Goal: Transaction & Acquisition: Book appointment/travel/reservation

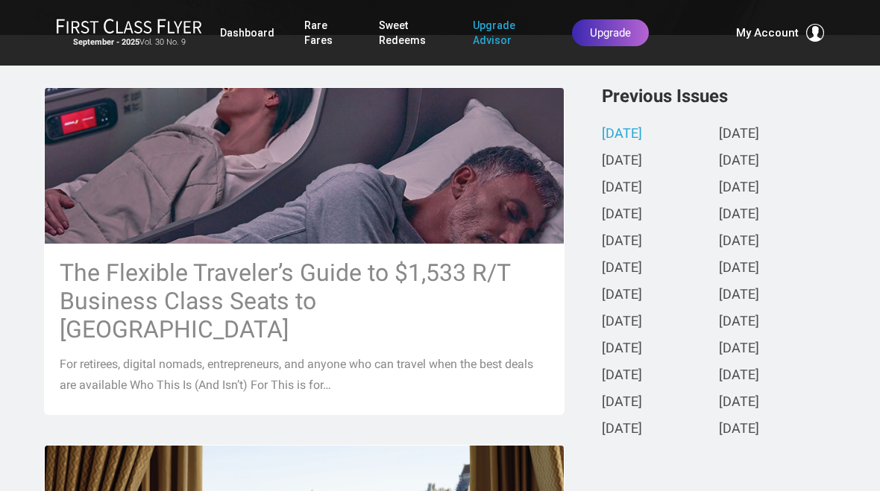
scroll to position [343, 0]
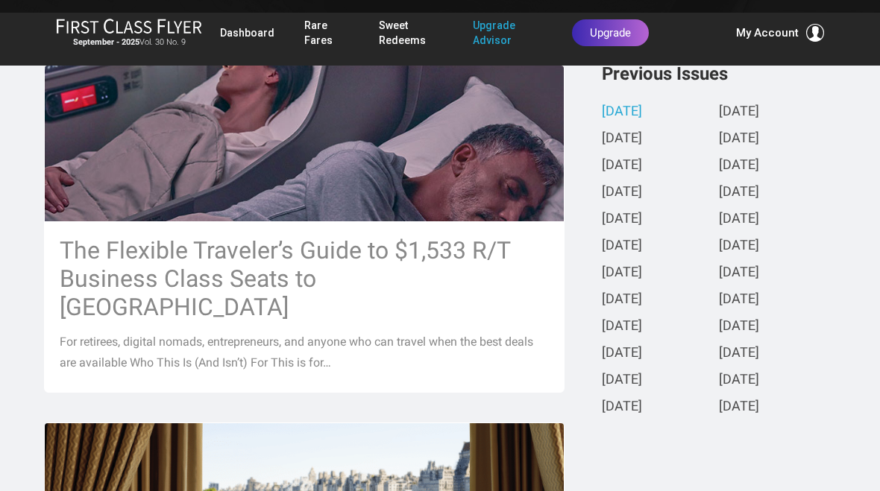
click at [317, 277] on h3 "The Flexible Traveler’s Guide to $1,533 R/T Business Class Seats to [GEOGRAPHIC…" at bounding box center [304, 278] width 489 height 85
click at [371, 236] on h3 "The Flexible Traveler’s Guide to $1,533 R/T Business Class Seats to [GEOGRAPHIC…" at bounding box center [304, 278] width 489 height 85
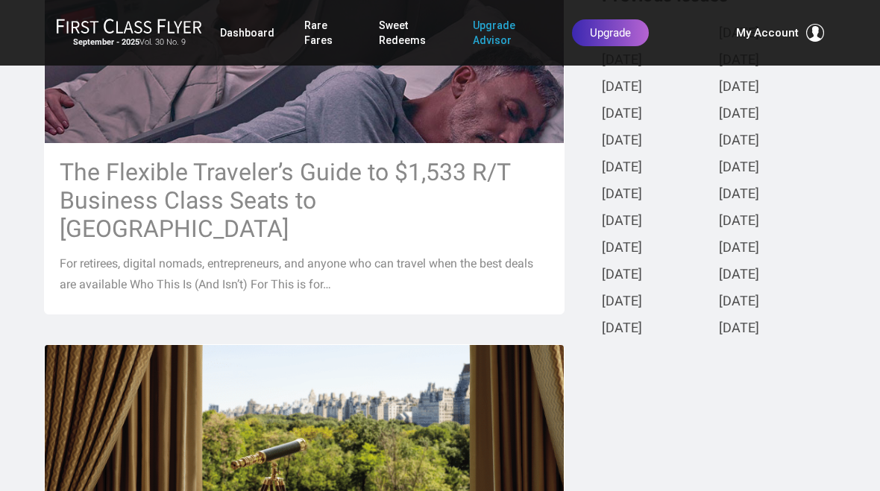
click at [368, 243] on h3 "The Flexible Traveler’s Guide to $1,533 R/T Business Class Seats to [GEOGRAPHIC…" at bounding box center [304, 200] width 489 height 85
click at [482, 38] on link "Upgrade Advisor" at bounding box center [507, 33] width 69 height 42
click at [407, 35] on link "Sweet Redeems" at bounding box center [411, 33] width 65 height 42
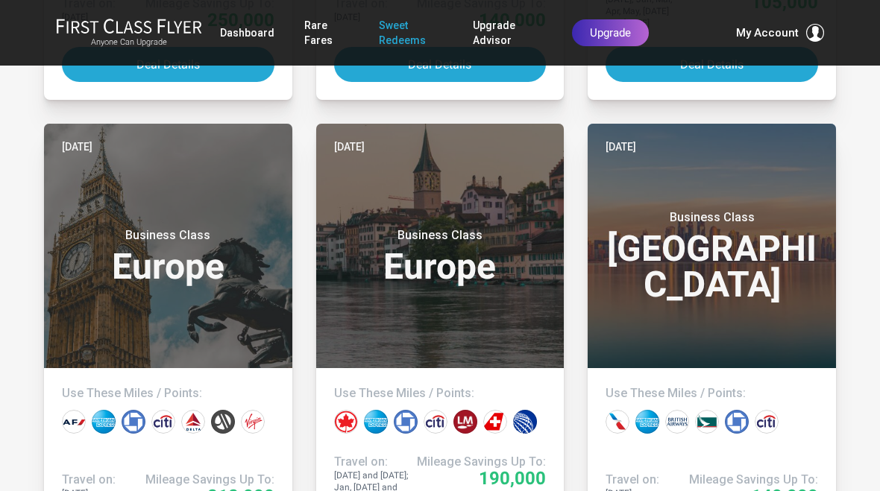
scroll to position [1738, 0]
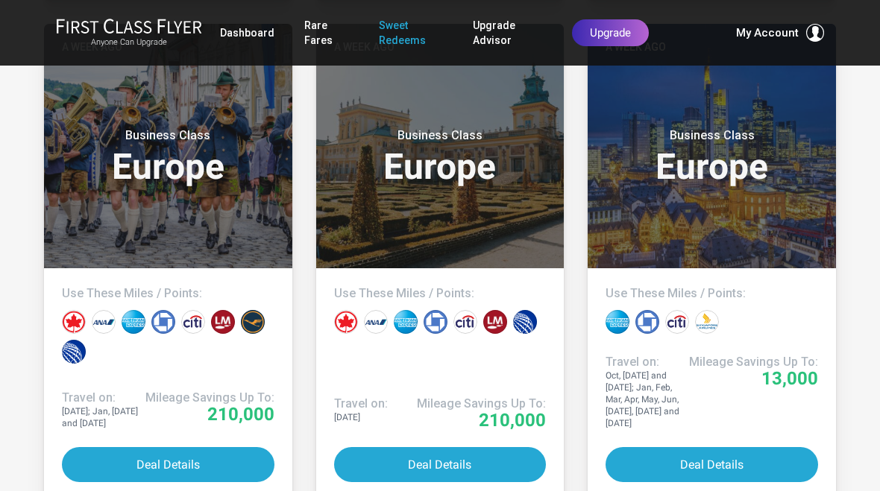
scroll to position [3719, 0]
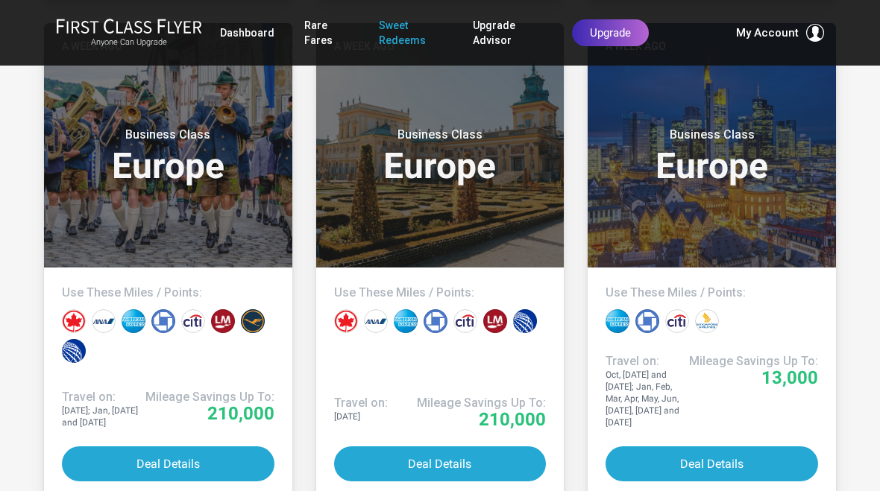
click at [262, 25] on link "Dashboard" at bounding box center [247, 32] width 54 height 27
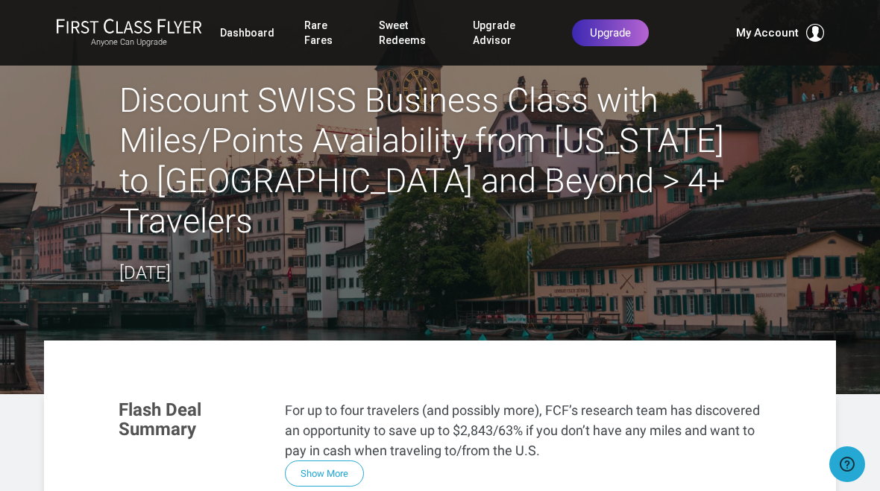
click at [751, 401] on p "For up to four travelers (and possibly more), FCF’s research team has discovere…" at bounding box center [523, 430] width 476 height 60
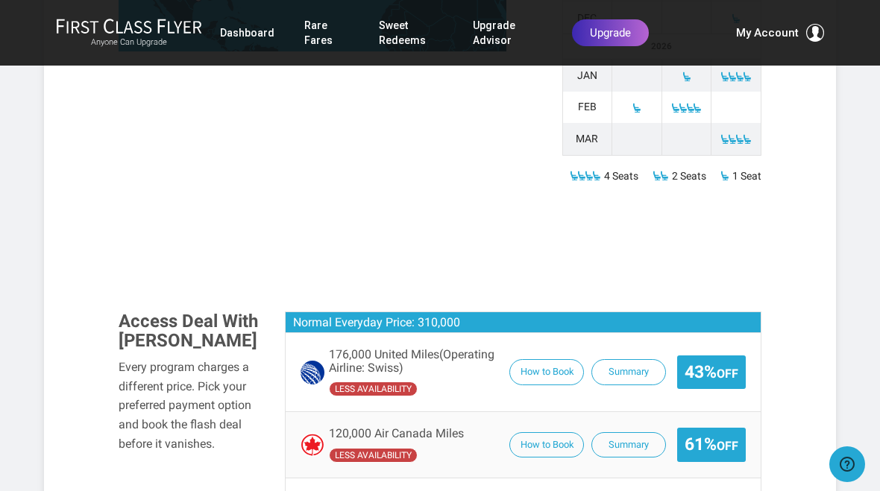
scroll to position [825, 0]
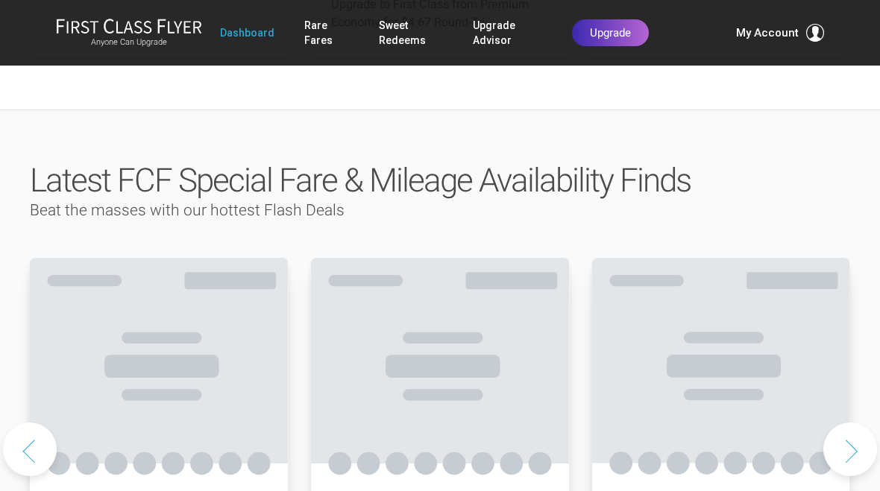
scroll to position [670, 0]
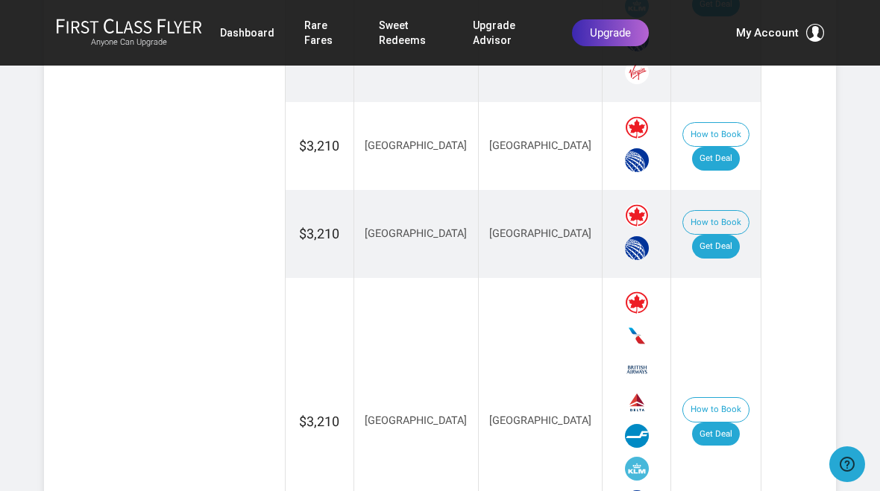
scroll to position [1835, 0]
